Goal: Complete application form: Complete application form

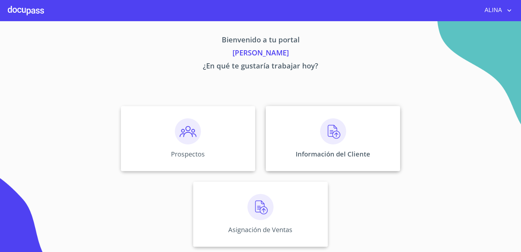
click at [283, 133] on div "Información del Cliente" at bounding box center [333, 138] width 134 height 65
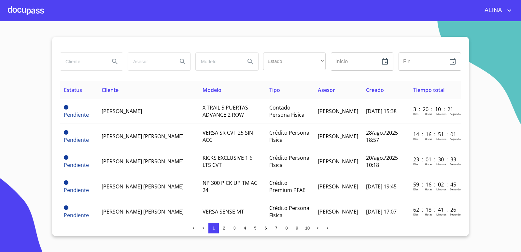
click at [91, 61] on input "search" at bounding box center [82, 62] width 44 height 18
type input "mangueras metalicas"
click at [115, 63] on icon "Search" at bounding box center [115, 62] width 8 height 8
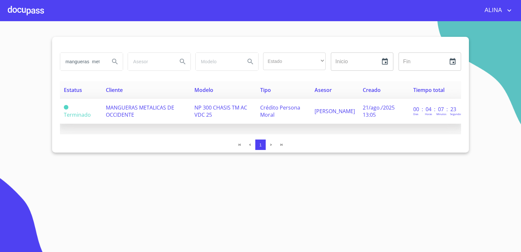
click at [127, 117] on span "MANGUERAS METALICAS DE OCCIDENTE" at bounding box center [140, 111] width 68 height 14
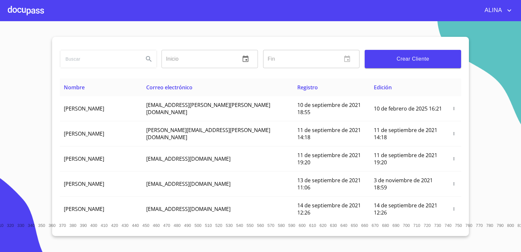
click at [415, 62] on span "Crear Cliente" at bounding box center [413, 58] width 86 height 9
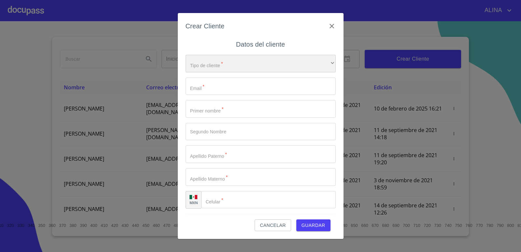
click at [308, 69] on div "​" at bounding box center [261, 64] width 150 height 18
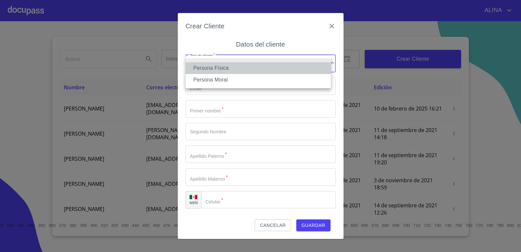
click at [228, 68] on li "Persona Física" at bounding box center [258, 68] width 145 height 12
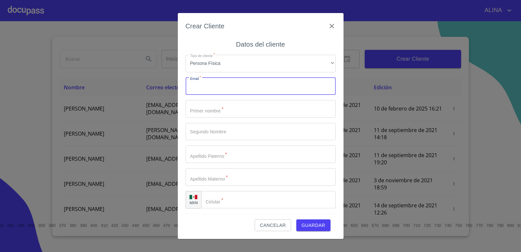
click at [223, 87] on input "Tipo de cliente   *" at bounding box center [261, 87] width 150 height 18
click at [225, 107] on input "Tipo de cliente   *" at bounding box center [261, 109] width 150 height 18
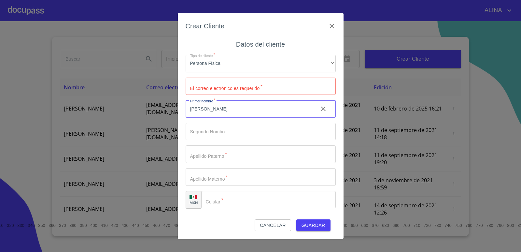
type input "[PERSON_NAME]"
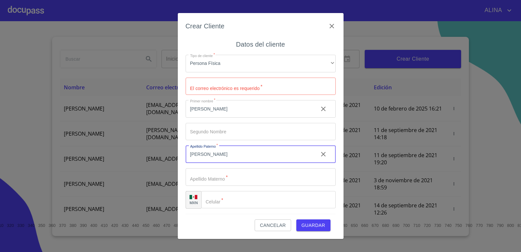
type input "[PERSON_NAME]"
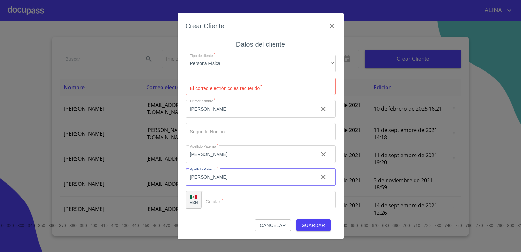
type input "[PERSON_NAME]"
click at [235, 202] on input "Tipo de cliente   *" at bounding box center [268, 200] width 134 height 18
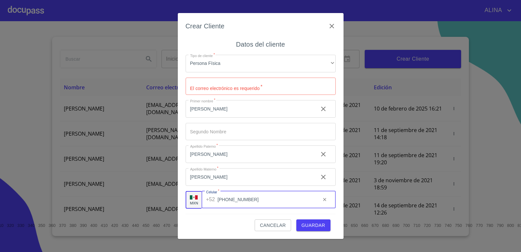
type input "[PHONE_NUMBER]"
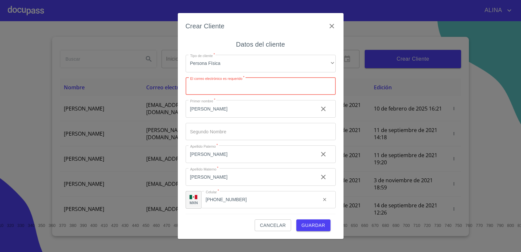
click at [257, 85] on input "Tipo de cliente   *" at bounding box center [261, 87] width 150 height 18
type input "r"
type input "[EMAIL_ADDRESS][DOMAIN_NAME]"
click at [313, 227] on span "Guardar" at bounding box center [314, 225] width 24 height 8
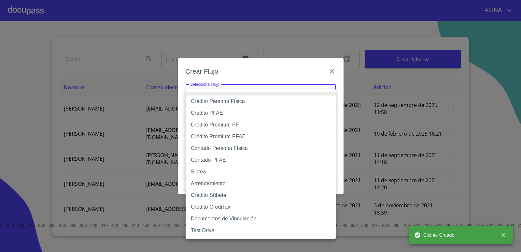
click at [243, 96] on body "[PERSON_NAME] ​ Fin ​ Crear Cliente Nombre Correo electrónico Registro Edición …" at bounding box center [260, 126] width 521 height 252
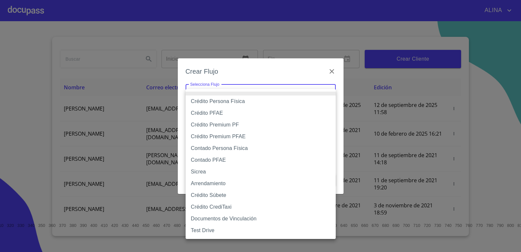
click at [234, 149] on li "Contado Persona Física" at bounding box center [261, 148] width 150 height 12
type input "60bf975b0d9865ccc2471536"
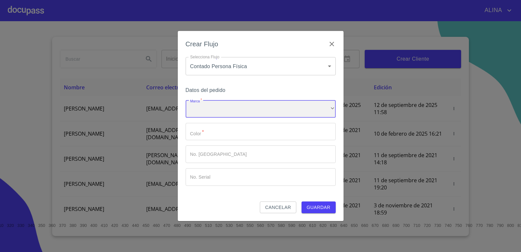
click at [229, 108] on div "​" at bounding box center [261, 109] width 150 height 18
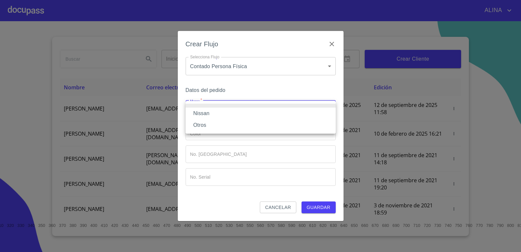
click at [205, 114] on li "Nissan" at bounding box center [261, 113] width 150 height 12
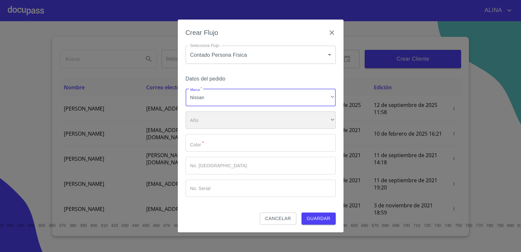
click at [210, 121] on div "​" at bounding box center [261, 120] width 150 height 18
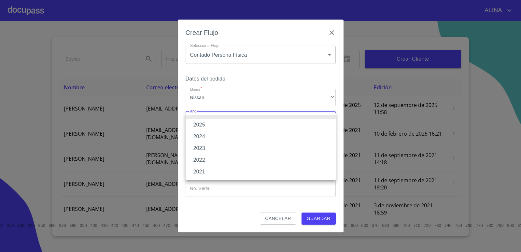
click at [203, 171] on li "2021" at bounding box center [261, 172] width 150 height 12
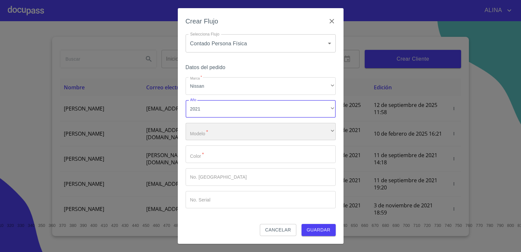
click at [211, 128] on div "​" at bounding box center [261, 132] width 150 height 18
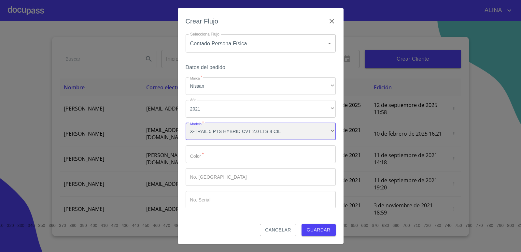
scroll to position [539, 0]
click at [211, 128] on div "X-TRAIL 5 PTS HYBRID CVT 2.0 LTS 4 CIL" at bounding box center [261, 132] width 150 height 18
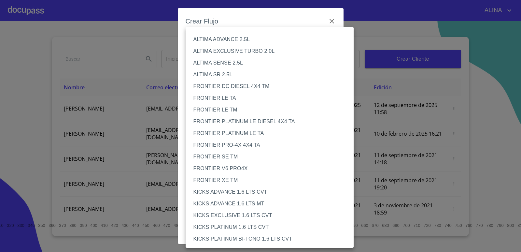
scroll to position [539, 0]
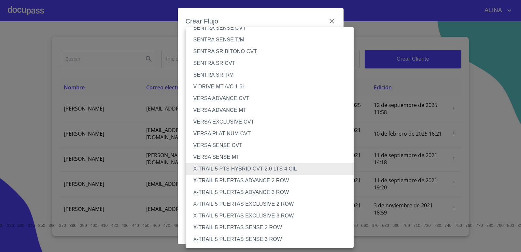
click at [276, 193] on li "X-TRAIL 5 PUERTAS ADVANCE 3 ROW" at bounding box center [272, 192] width 173 height 12
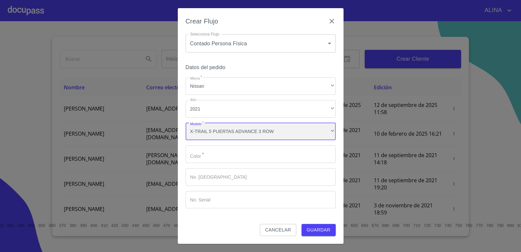
scroll to position [539, 0]
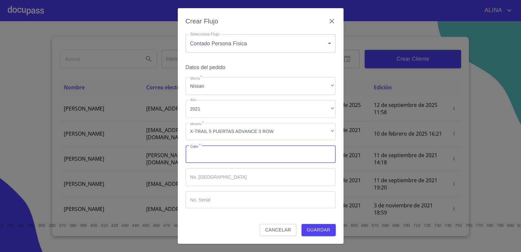
click at [254, 151] on input "Marca   *" at bounding box center [261, 154] width 150 height 18
type input "PLATA"
click at [254, 173] on input "Marca   *" at bounding box center [261, 177] width 150 height 18
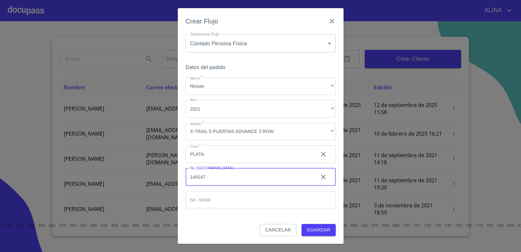
type input "149147"
click at [246, 199] on input "Marca   *" at bounding box center [261, 200] width 150 height 18
click at [245, 196] on input "Marca   *" at bounding box center [261, 200] width 150 height 18
paste input "100311"
type input "100311"
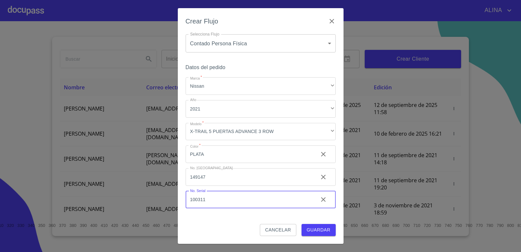
click at [319, 229] on span "Guardar" at bounding box center [319, 230] width 24 height 8
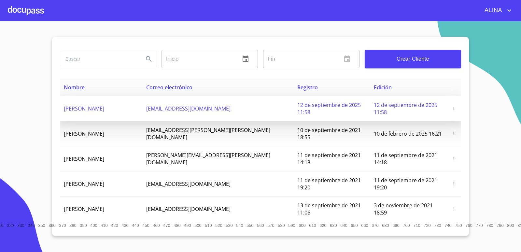
copy span "[PERSON_NAME]"
drag, startPoint x: 63, startPoint y: 104, endPoint x: 113, endPoint y: 75, distance: 57.8
click at [128, 104] on td "[PERSON_NAME]" at bounding box center [101, 108] width 82 height 25
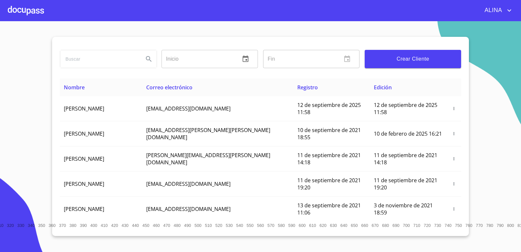
click at [26, 11] on div at bounding box center [26, 10] width 36 height 21
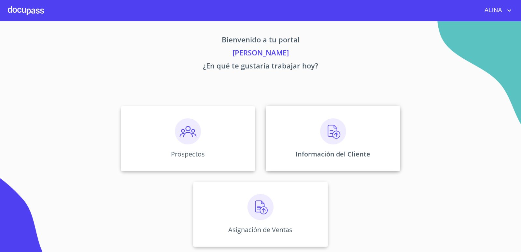
click at [294, 133] on div "Información del Cliente" at bounding box center [333, 138] width 134 height 65
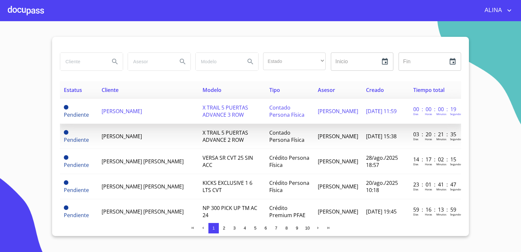
click at [123, 114] on span "[PERSON_NAME]" at bounding box center [122, 110] width 40 height 7
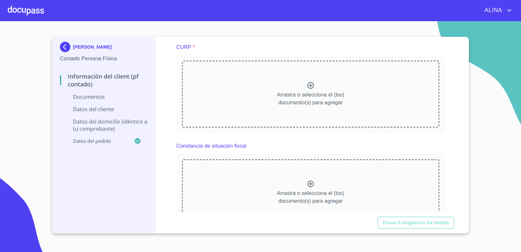
scroll to position [293, 0]
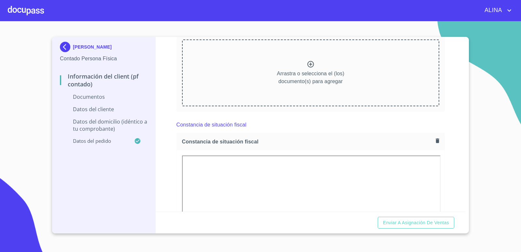
click at [345, 130] on div "Constancia de situación fiscal" at bounding box center [311, 125] width 269 height 16
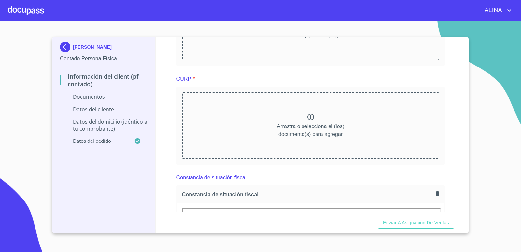
scroll to position [228, 0]
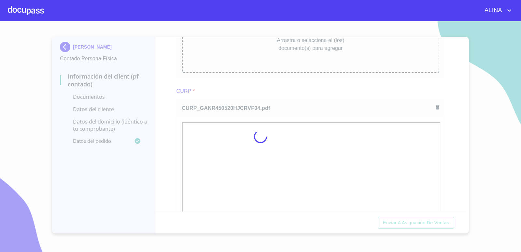
click at [322, 93] on div at bounding box center [260, 136] width 521 height 231
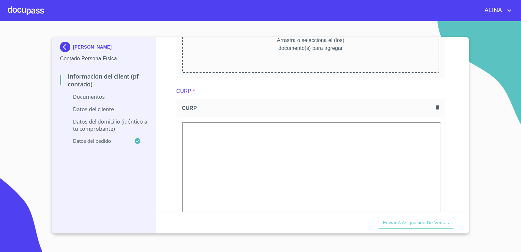
click at [450, 183] on div "Información del Client (PF contado) Documentos Documento de identificación.   *…" at bounding box center [311, 124] width 310 height 175
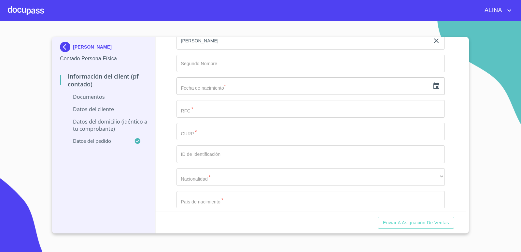
scroll to position [912, 0]
